Goal: Find specific page/section: Find specific page/section

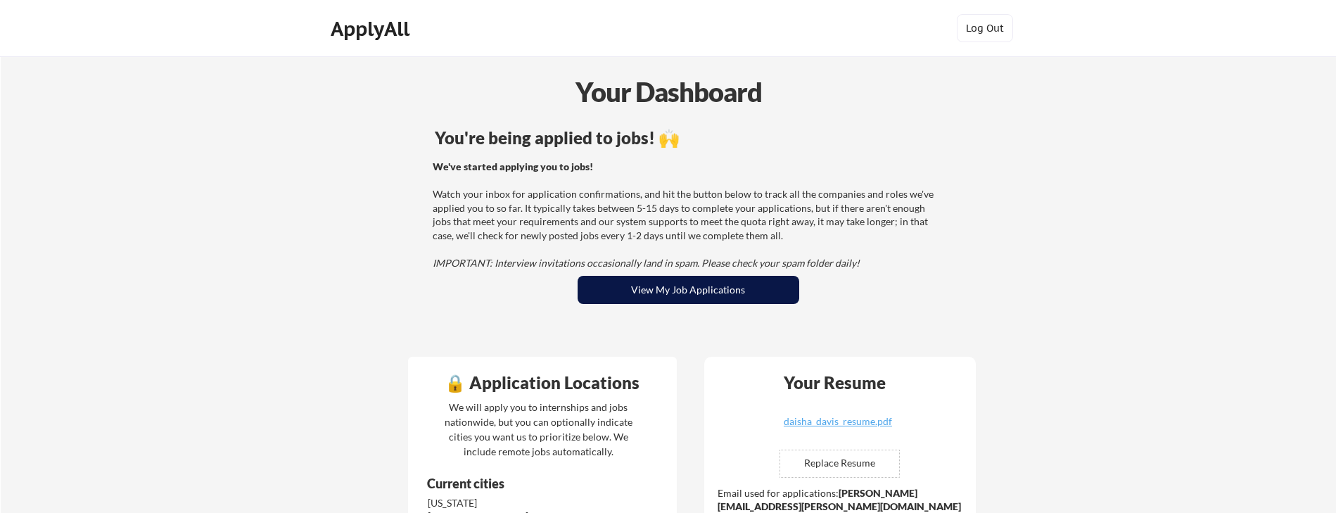
click at [679, 291] on button "View My Job Applications" at bounding box center [689, 290] width 222 height 28
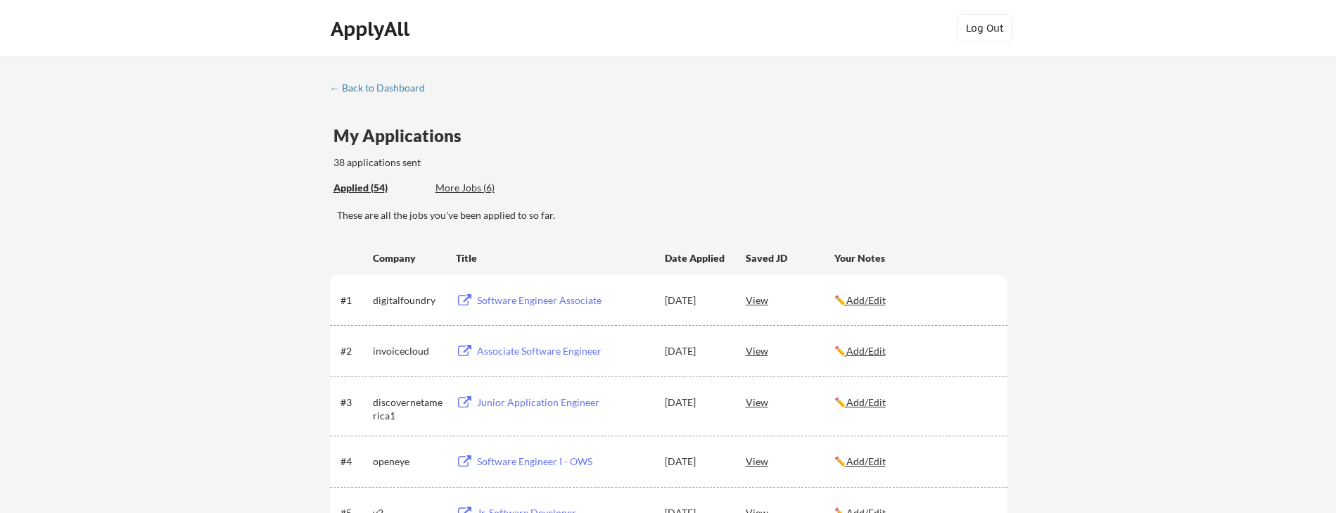
click at [480, 182] on div "More Jobs (6)" at bounding box center [487, 188] width 103 height 14
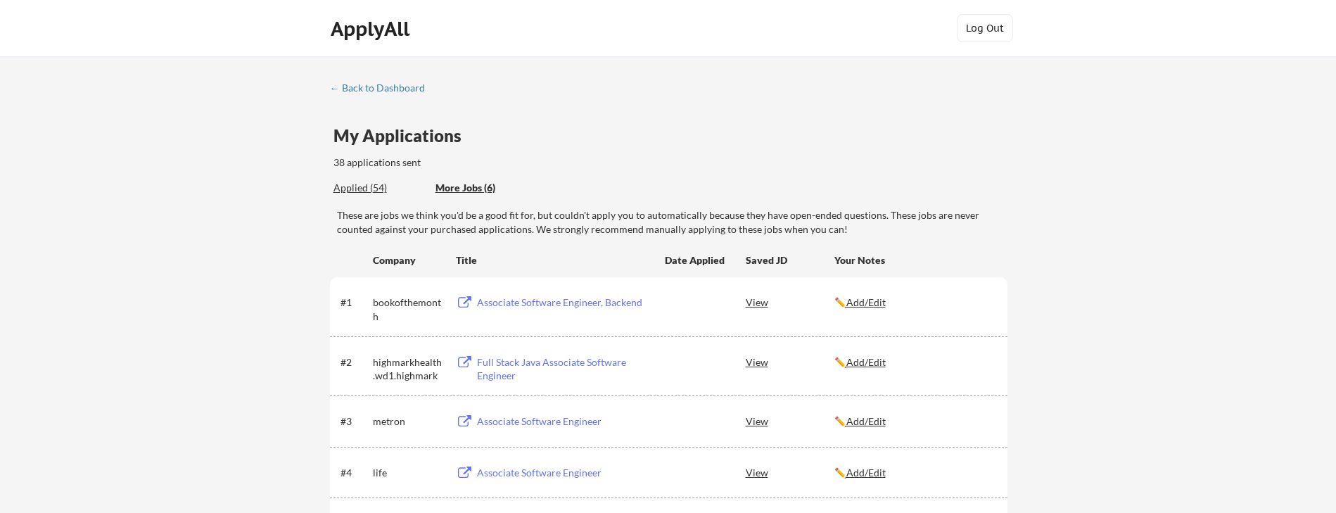
click at [455, 188] on div "More Jobs (6)" at bounding box center [487, 188] width 103 height 14
click at [481, 188] on div "More Jobs (6)" at bounding box center [487, 188] width 103 height 14
click at [348, 91] on div "← Back to Dashboard" at bounding box center [383, 88] width 106 height 10
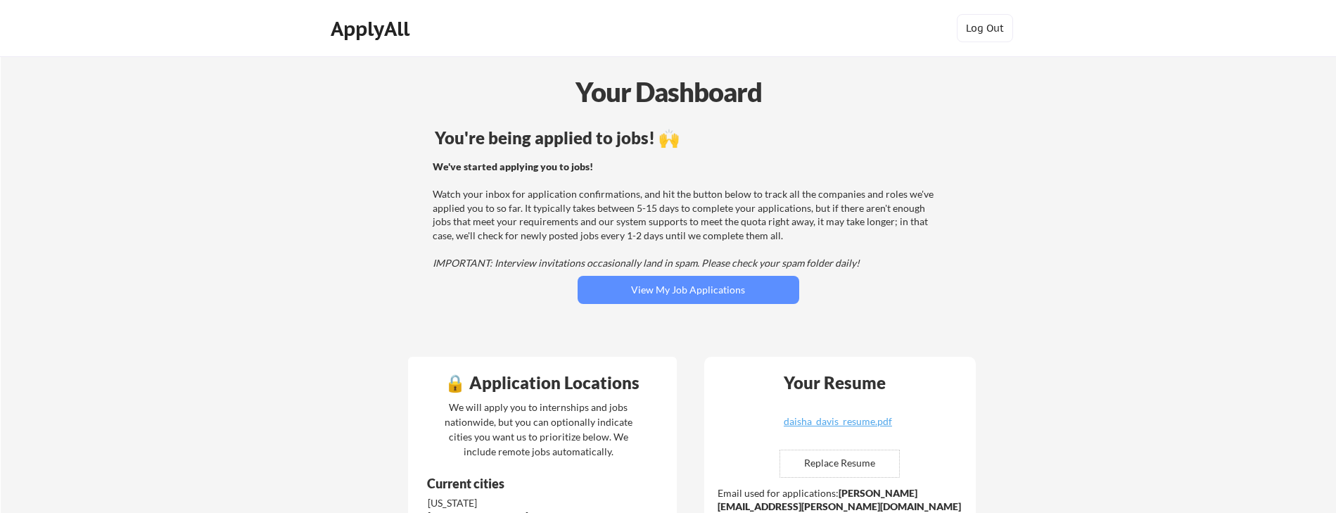
scroll to position [318, 0]
